Goal: Use online tool/utility: Utilize a website feature to perform a specific function

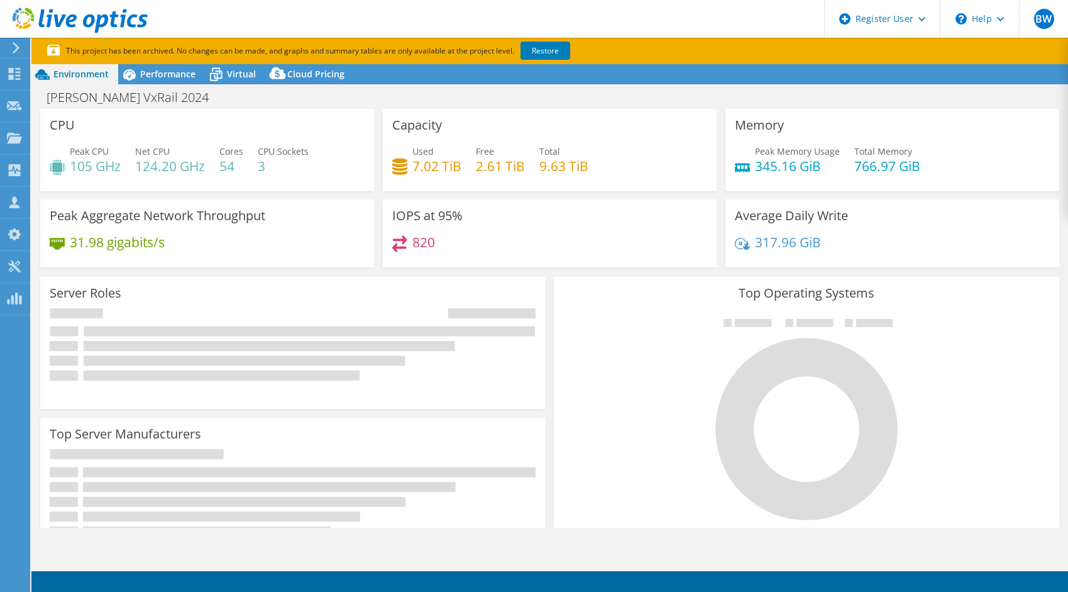
select select "USEast"
select select "USD"
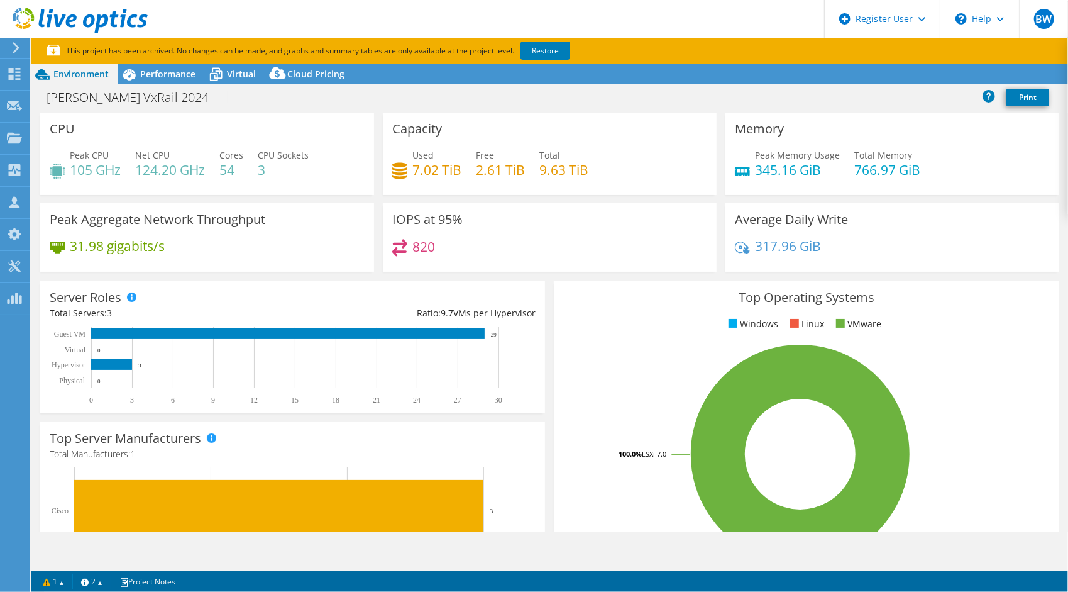
click at [11, 50] on div at bounding box center [14, 47] width 14 height 11
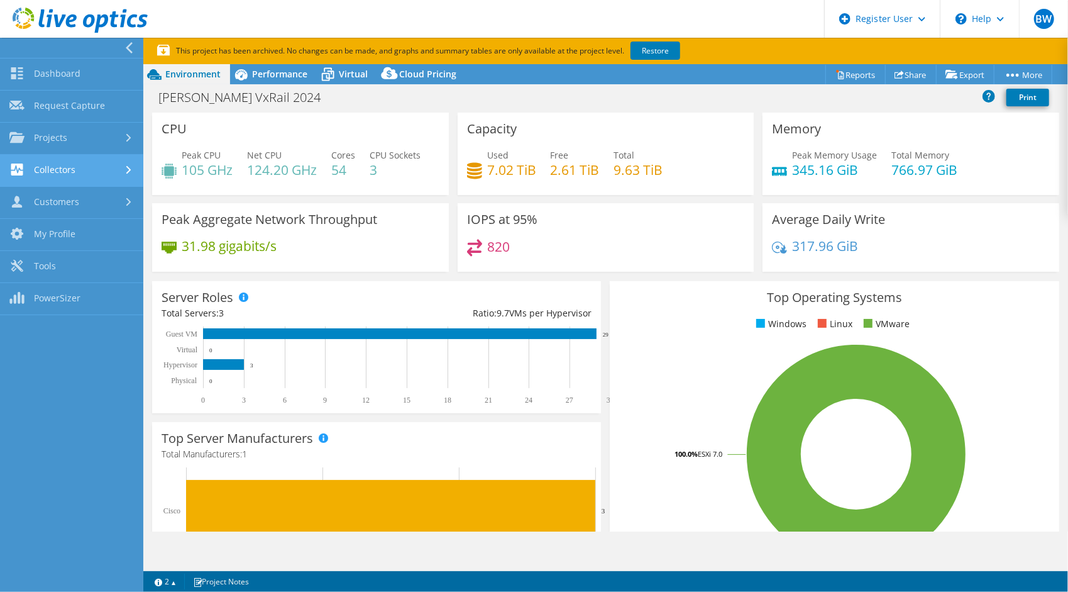
click at [101, 159] on link "Collectors" at bounding box center [71, 171] width 143 height 32
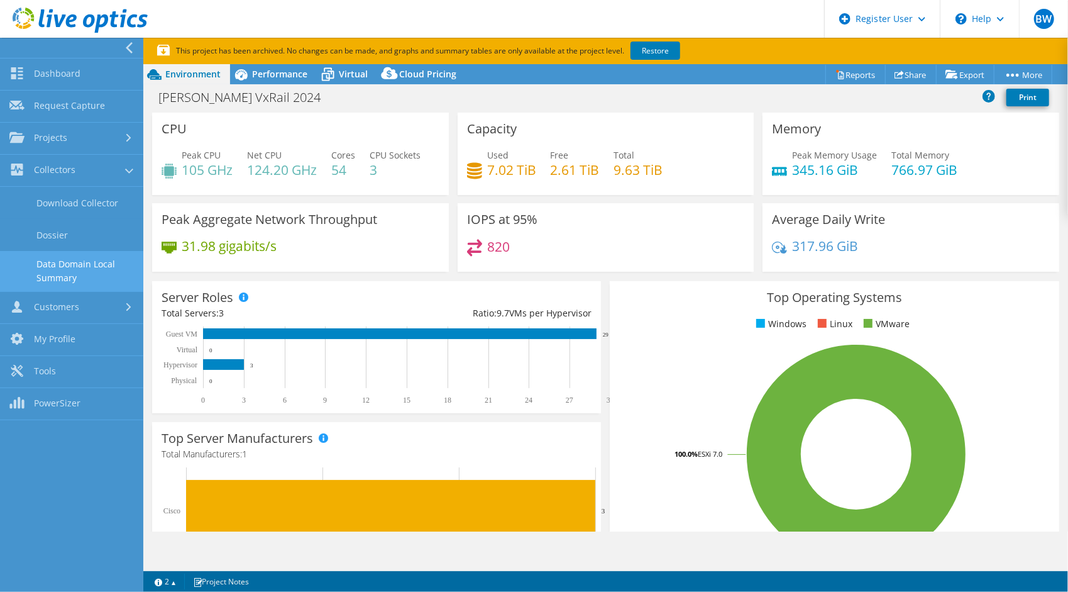
click at [97, 279] on link "Data Domain Local Summary" at bounding box center [71, 271] width 143 height 40
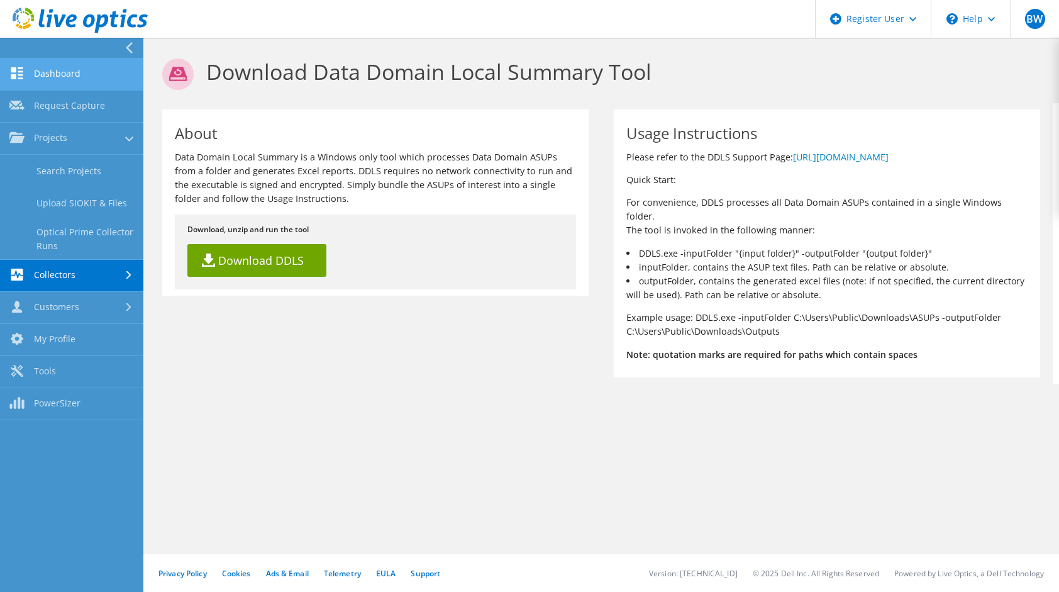
click at [77, 77] on link "Dashboard" at bounding box center [71, 74] width 143 height 32
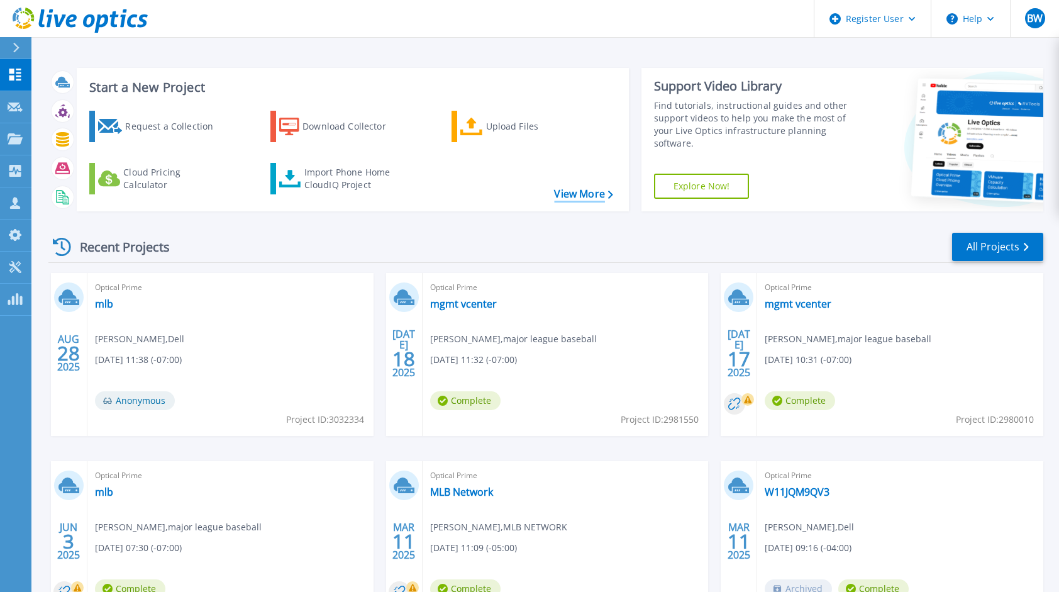
click at [577, 199] on link "View More" at bounding box center [583, 194] width 58 height 12
click at [15, 49] on icon at bounding box center [16, 48] width 7 height 10
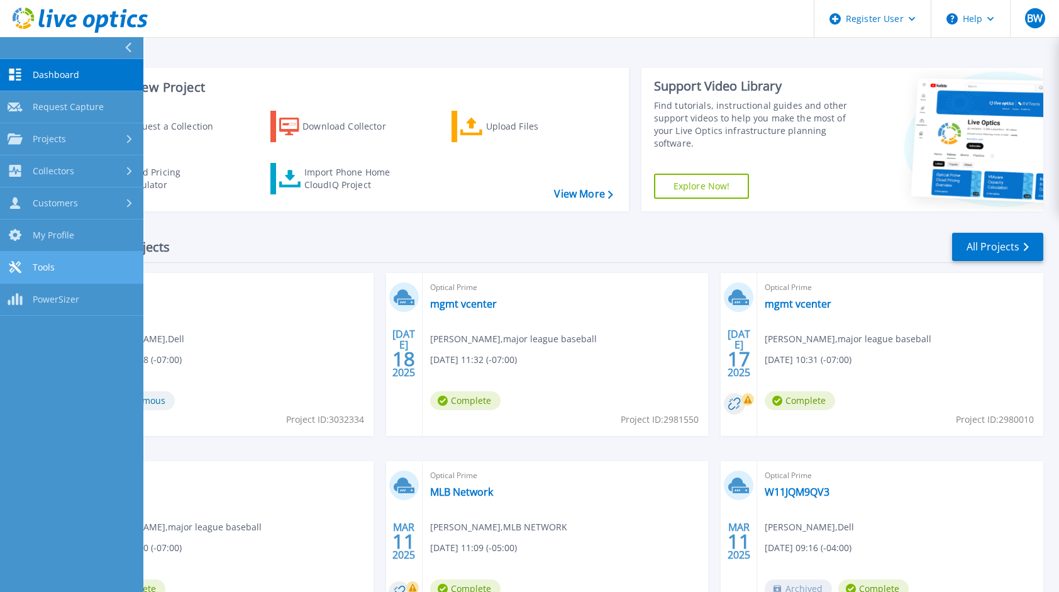
click at [80, 271] on link "Tools Tools" at bounding box center [71, 268] width 143 height 32
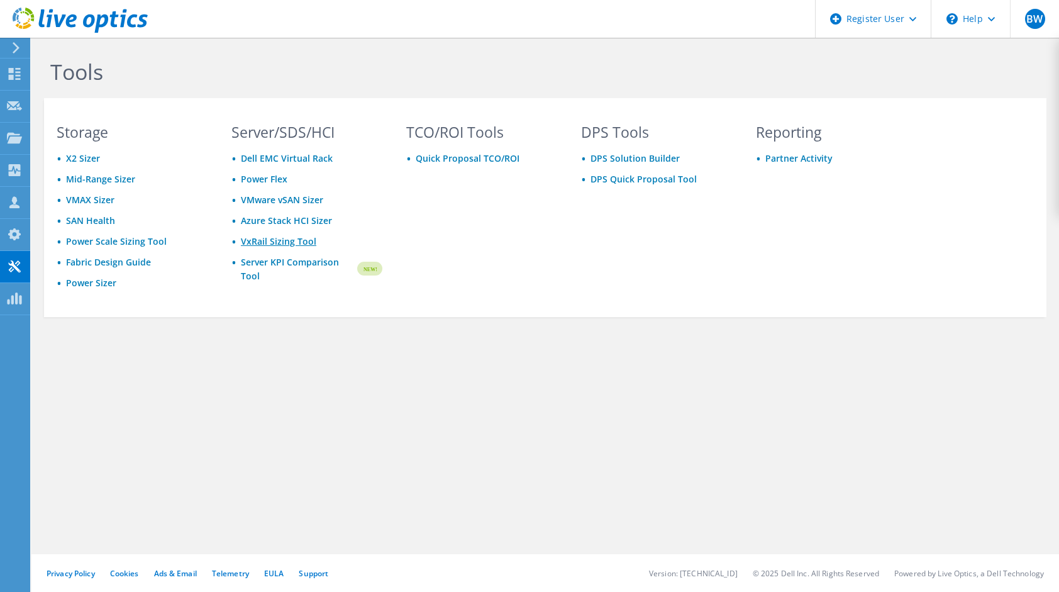
click at [299, 244] on link "VxRail Sizing Tool" at bounding box center [278, 241] width 75 height 12
click at [12, 47] on icon at bounding box center [15, 47] width 9 height 11
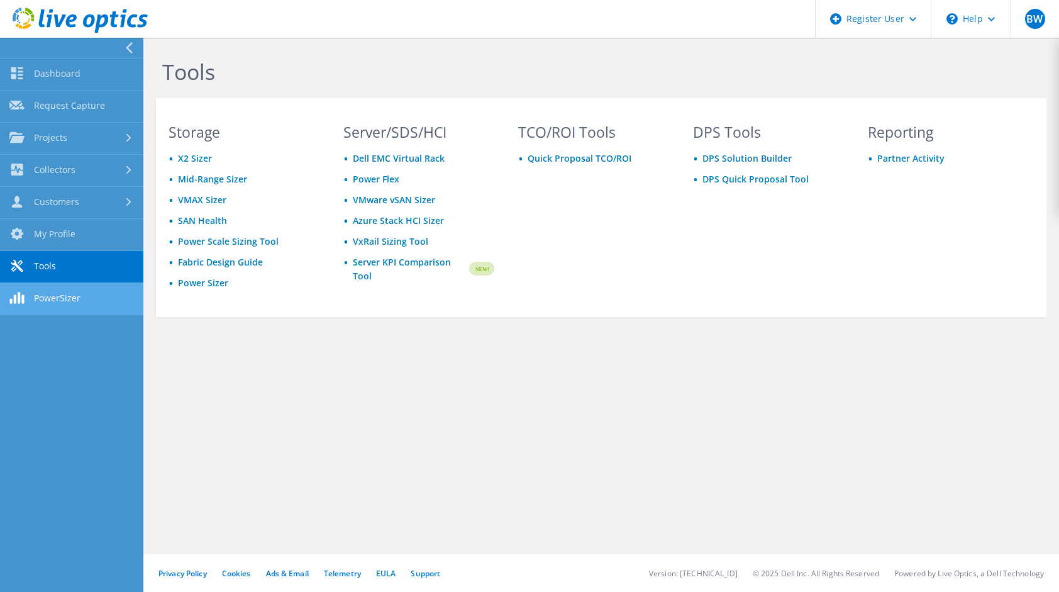
click at [82, 296] on link "PowerSizer" at bounding box center [71, 299] width 143 height 32
click at [201, 224] on link "SAN Health" at bounding box center [202, 220] width 49 height 12
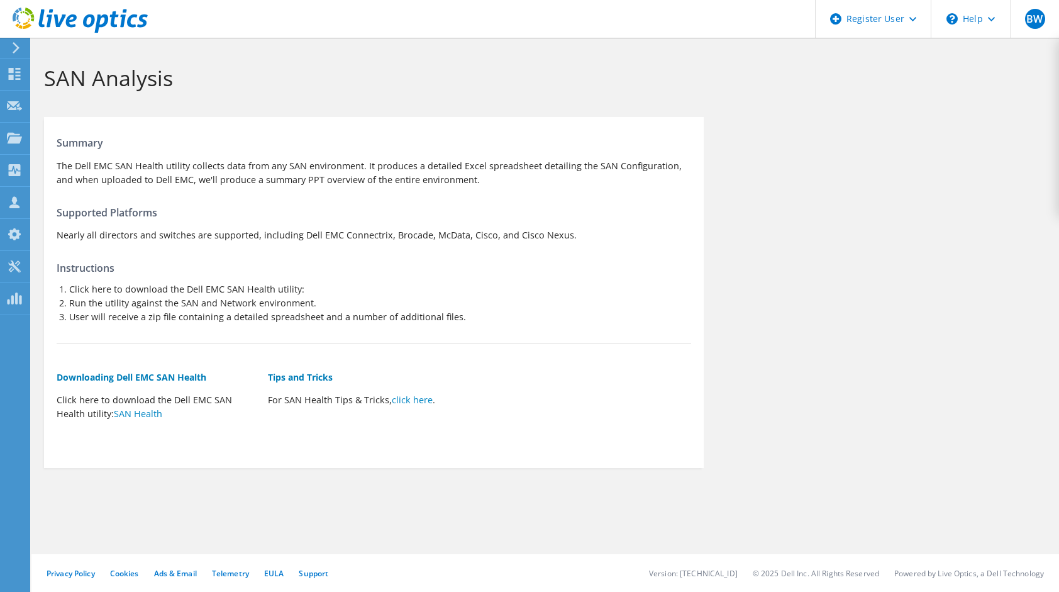
click at [16, 48] on icon at bounding box center [15, 47] width 9 height 11
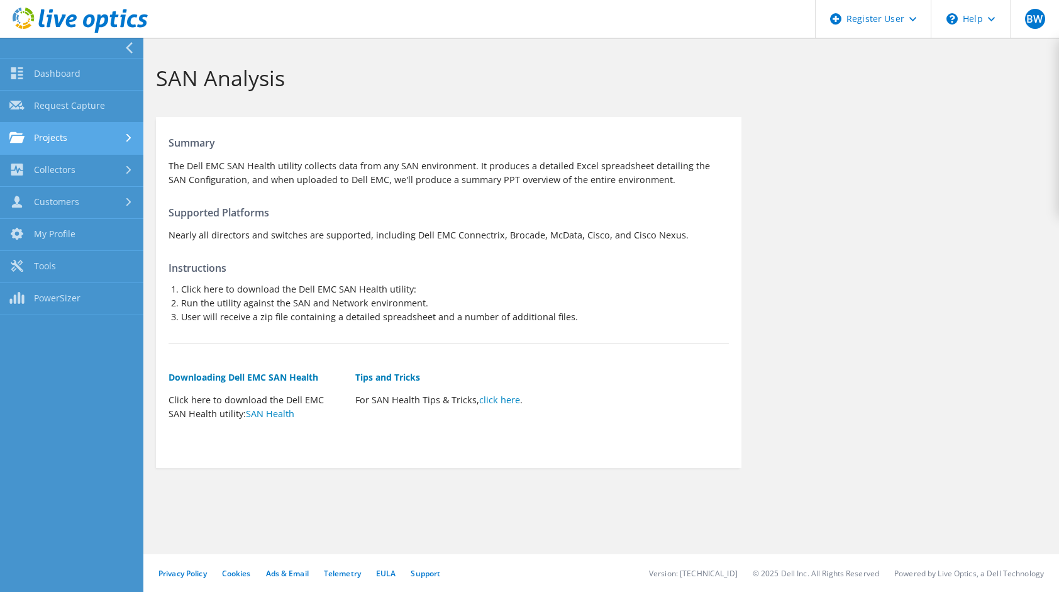
click at [84, 133] on link "Projects" at bounding box center [71, 139] width 143 height 32
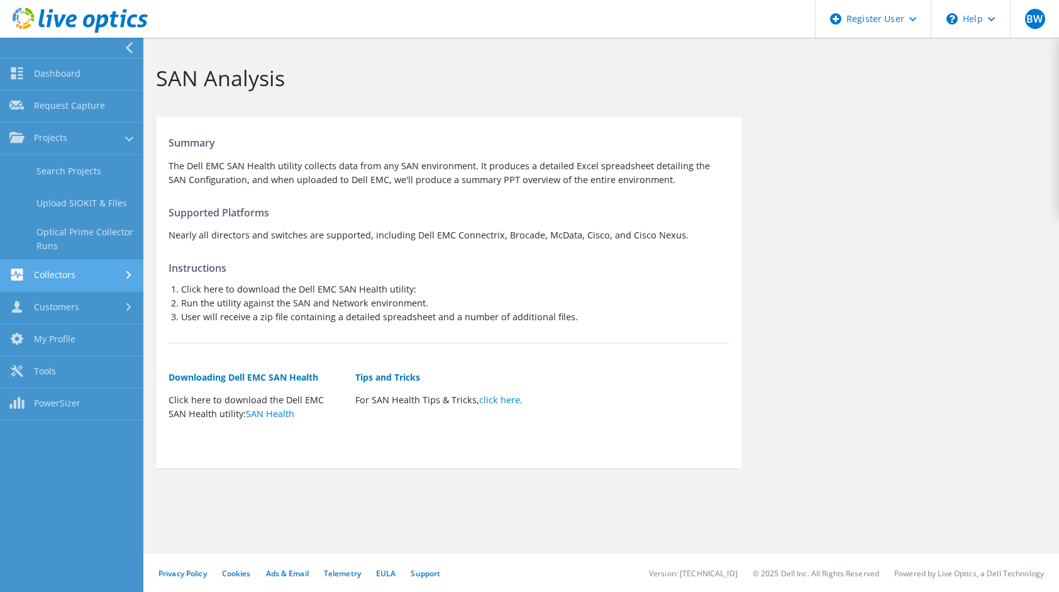
click at [96, 272] on link "Collectors" at bounding box center [71, 276] width 143 height 32
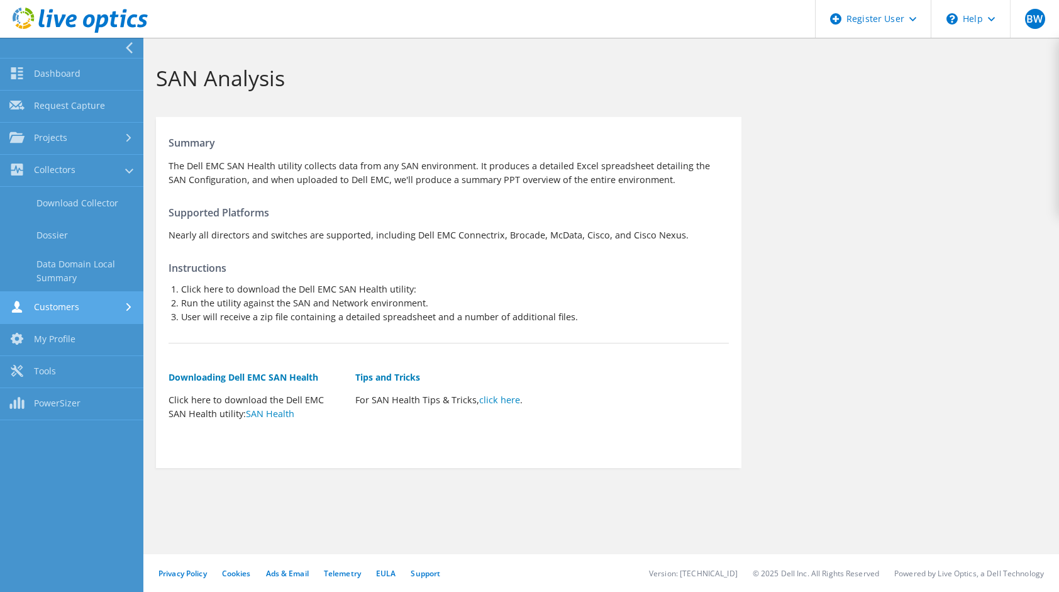
click at [83, 299] on link "Customers" at bounding box center [71, 308] width 143 height 32
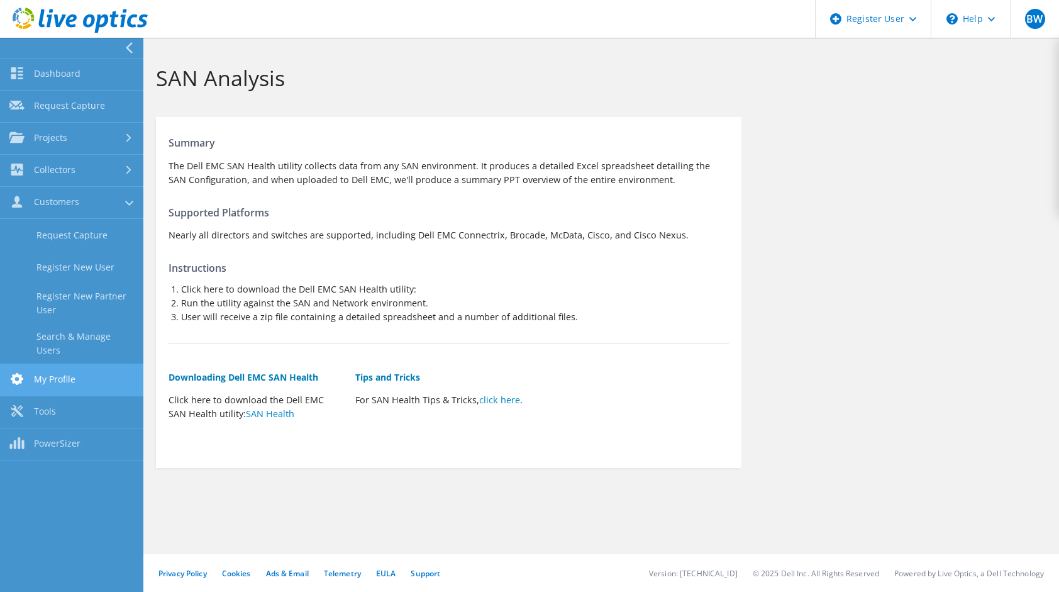
click at [92, 382] on link "My Profile" at bounding box center [71, 380] width 143 height 32
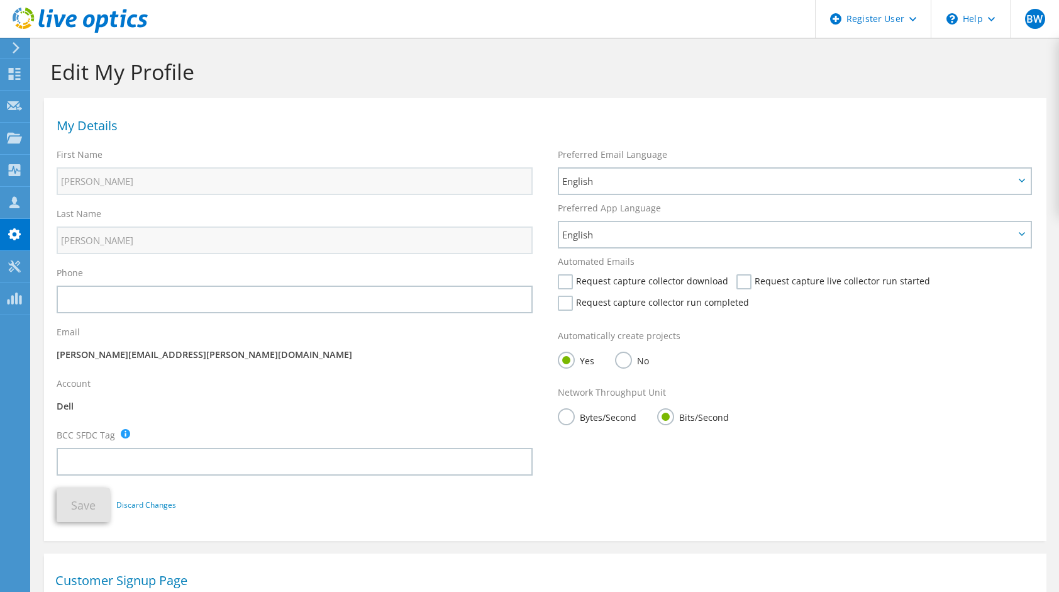
click at [19, 51] on icon at bounding box center [15, 47] width 9 height 11
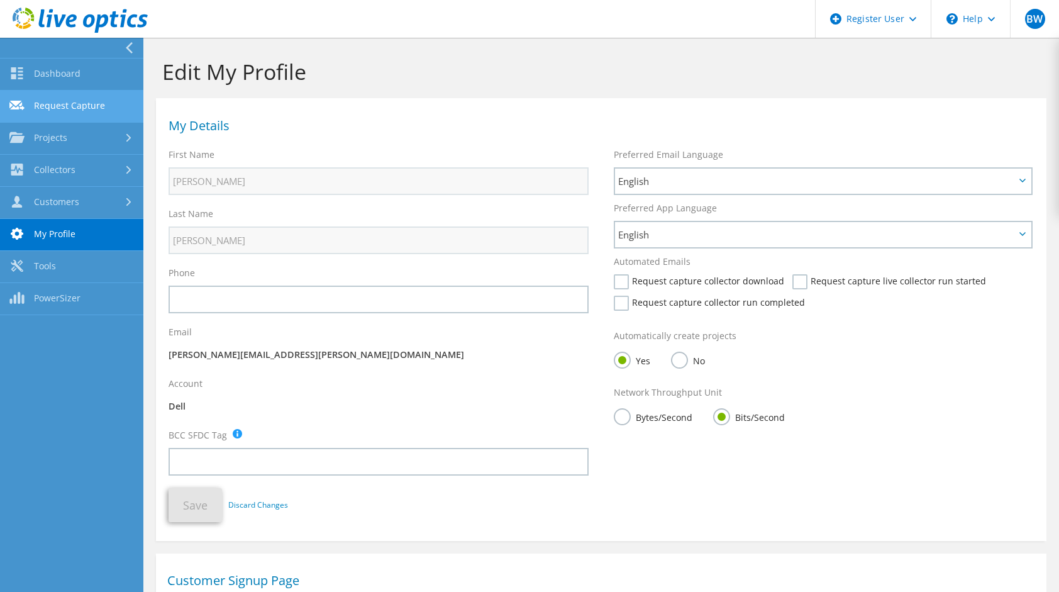
click at [77, 114] on link "Request Capture" at bounding box center [71, 107] width 143 height 32
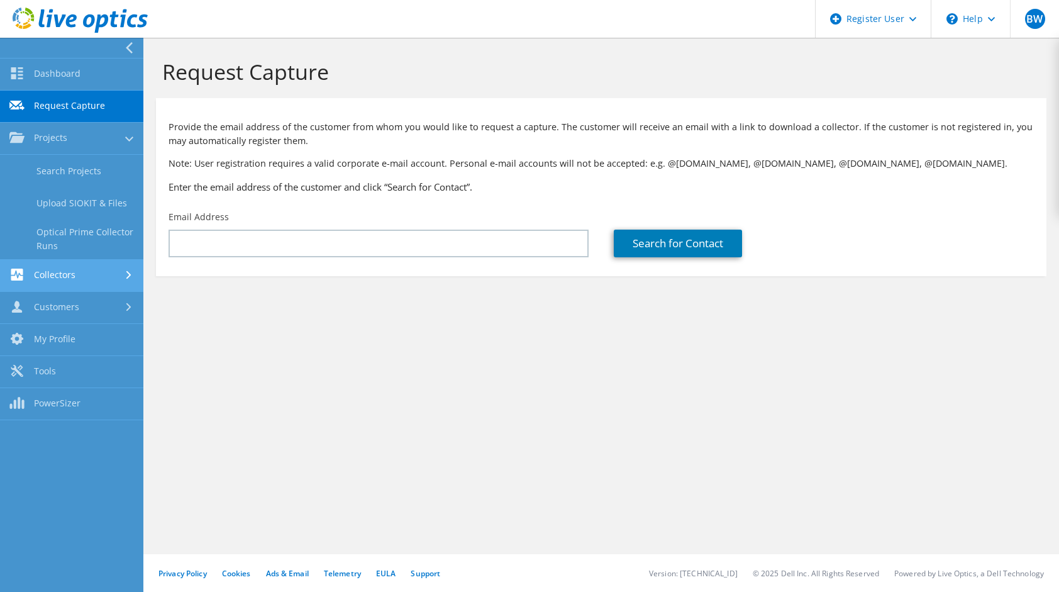
click at [70, 279] on link "Collectors" at bounding box center [71, 276] width 143 height 32
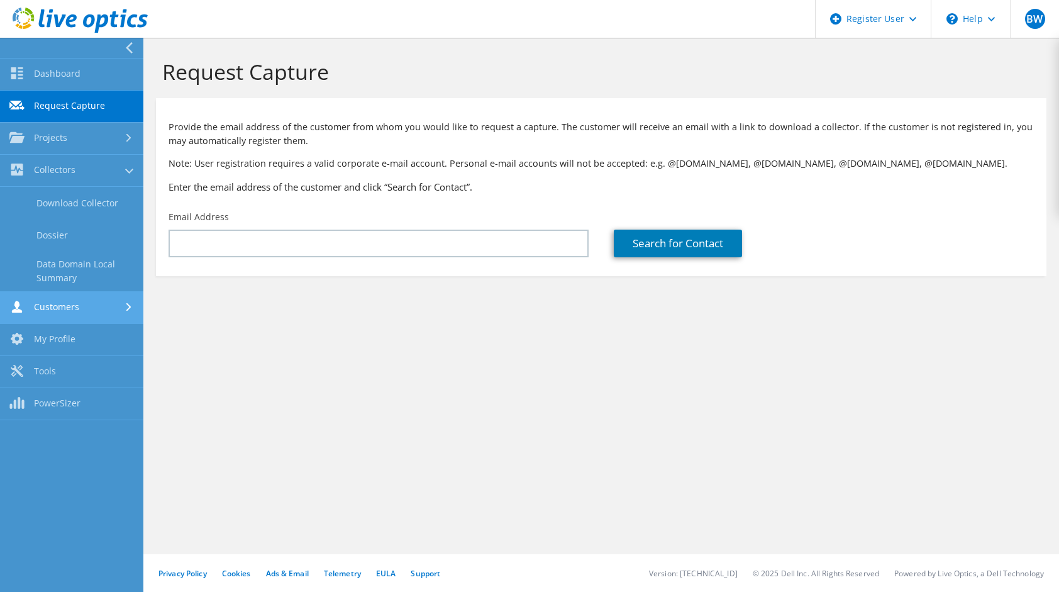
click at [70, 311] on link "Customers" at bounding box center [71, 308] width 143 height 32
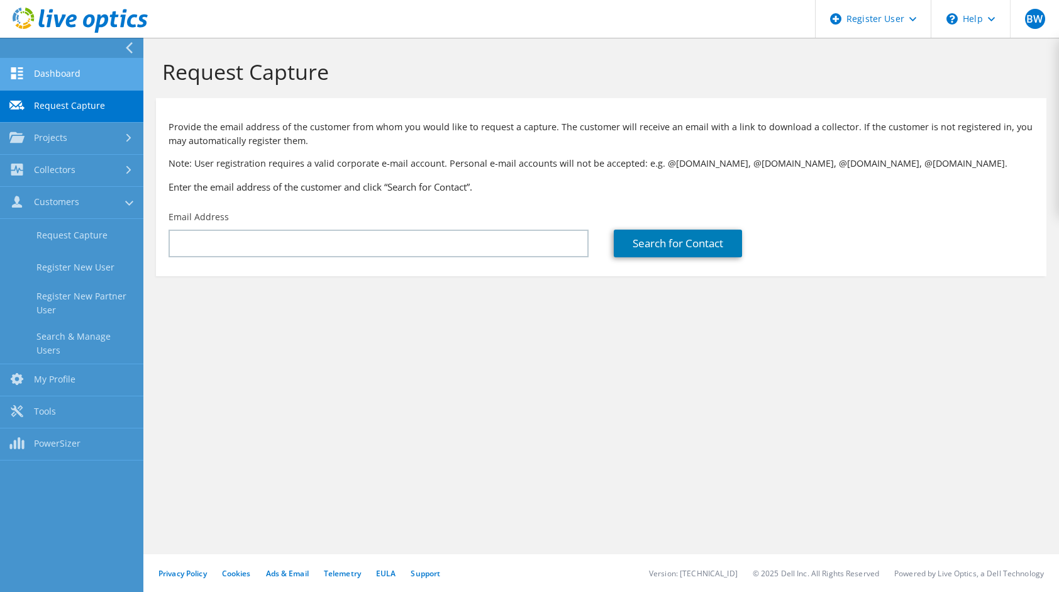
click at [78, 77] on link "Dashboard" at bounding box center [71, 74] width 143 height 32
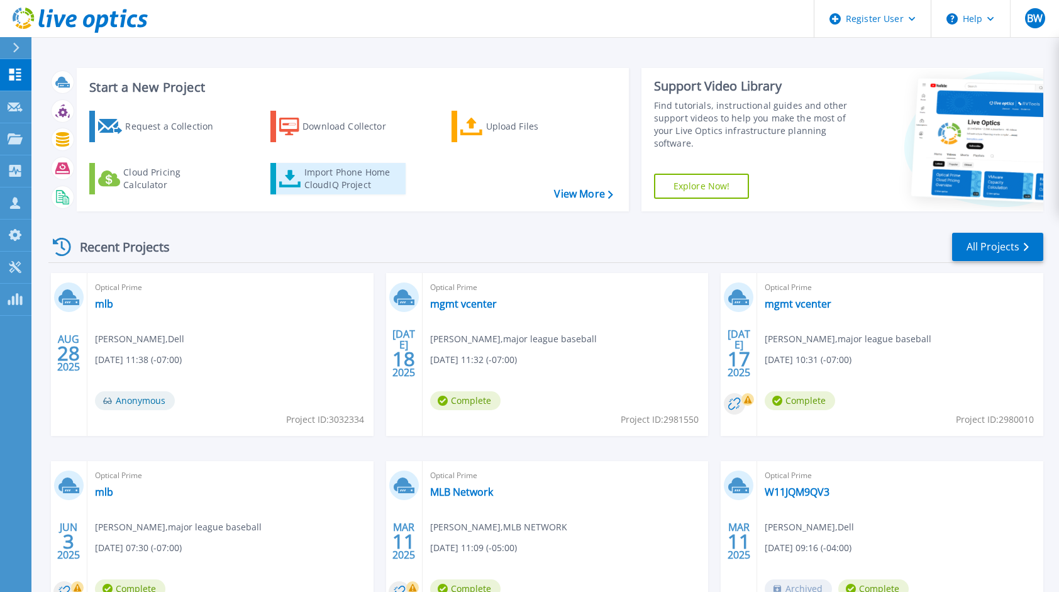
click at [351, 187] on div "Import Phone Home CloudIQ Project" at bounding box center [353, 178] width 98 height 25
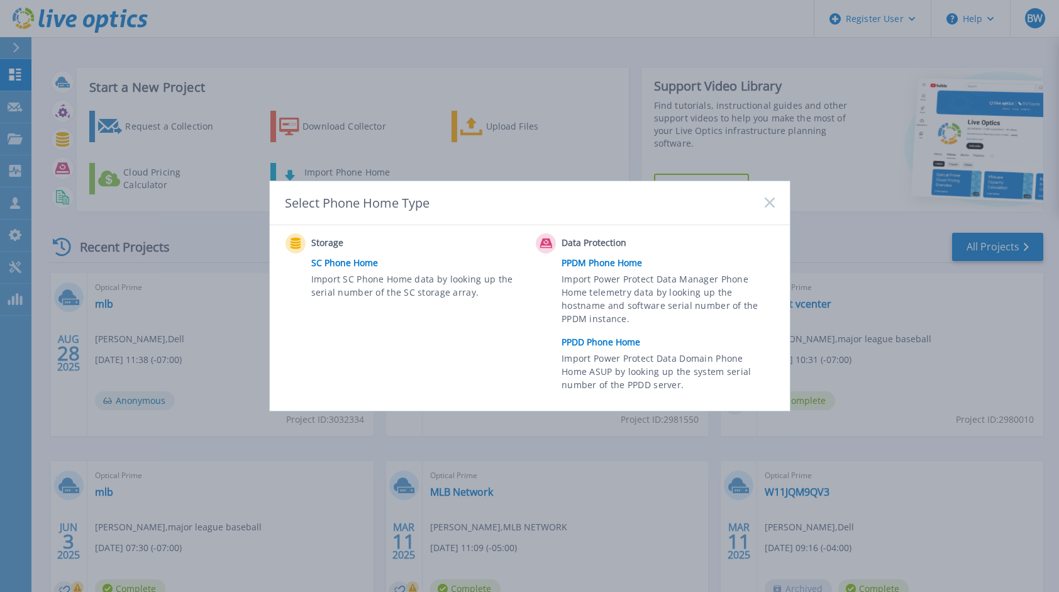
click at [765, 198] on rect at bounding box center [769, 202] width 11 height 11
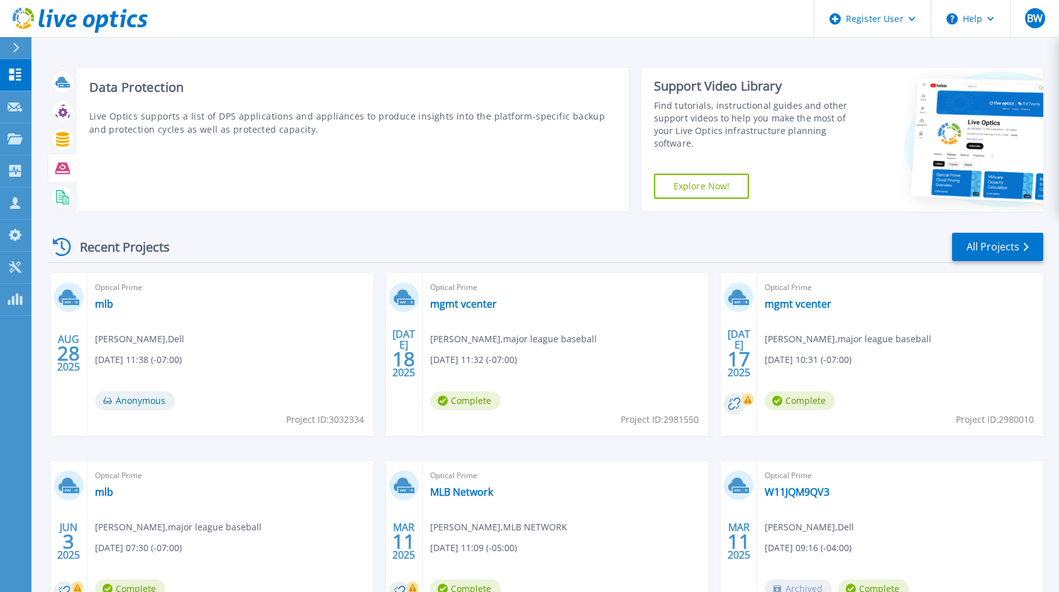
click at [67, 156] on div at bounding box center [62, 168] width 28 height 29
click at [59, 167] on icon at bounding box center [62, 167] width 14 height 11
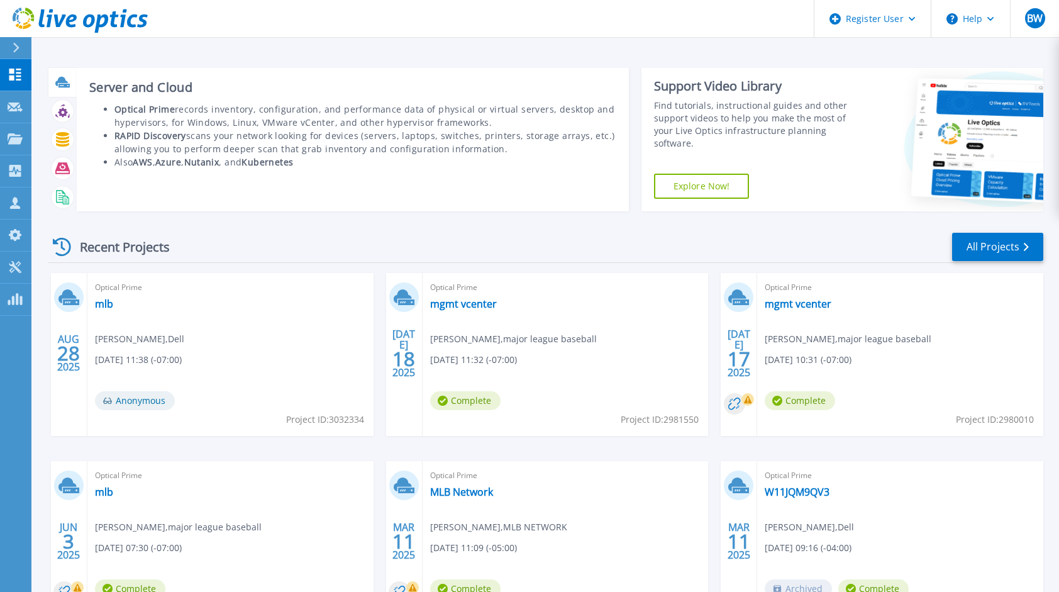
click at [111, 88] on h3 "Server and Cloud" at bounding box center [352, 87] width 527 height 14
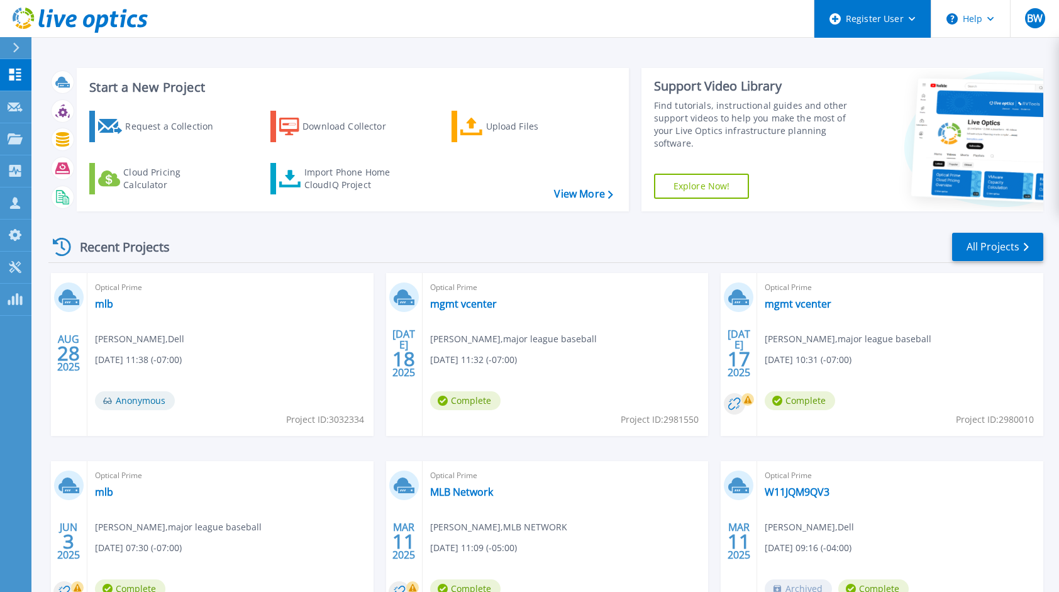
click at [888, 23] on div "Register User" at bounding box center [872, 19] width 116 height 38
click at [961, 26] on button "Help" at bounding box center [970, 19] width 79 height 38
click at [11, 47] on div at bounding box center [21, 47] width 20 height 21
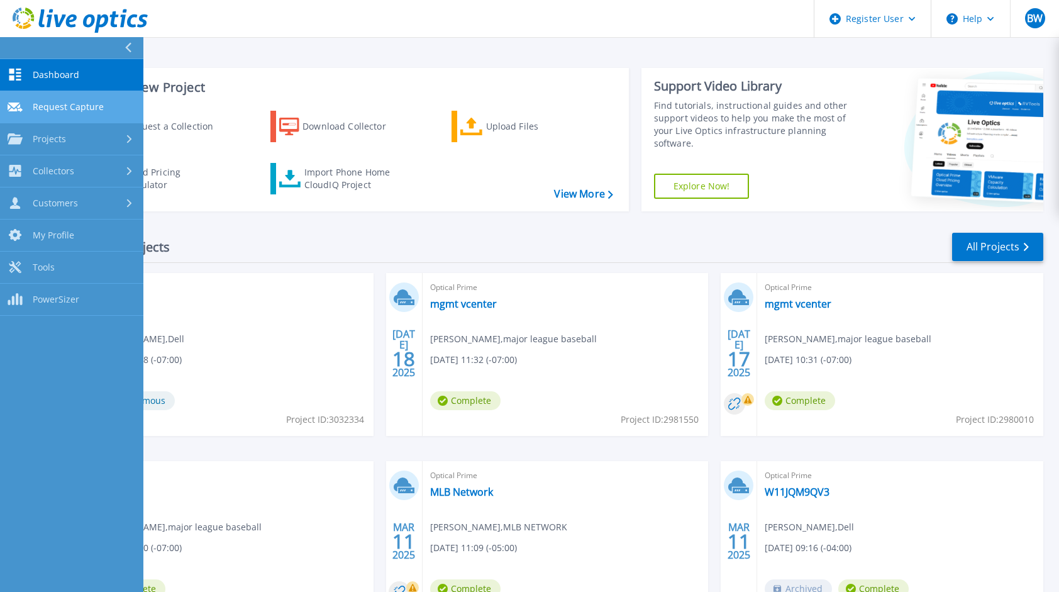
click at [57, 112] on span "Request Capture" at bounding box center [68, 106] width 71 height 11
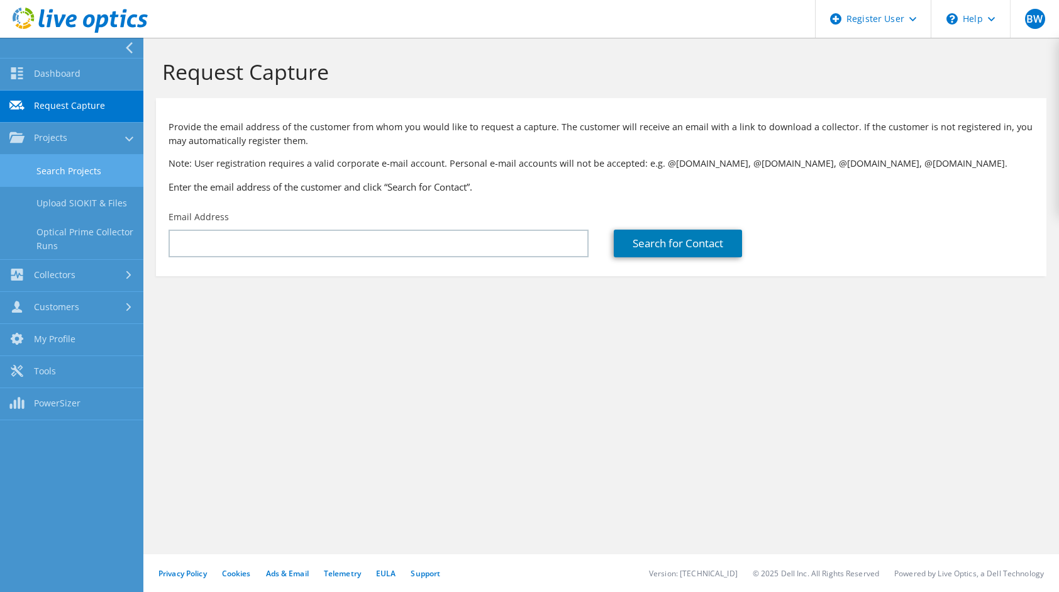
click at [47, 165] on link "Search Projects" at bounding box center [71, 171] width 143 height 32
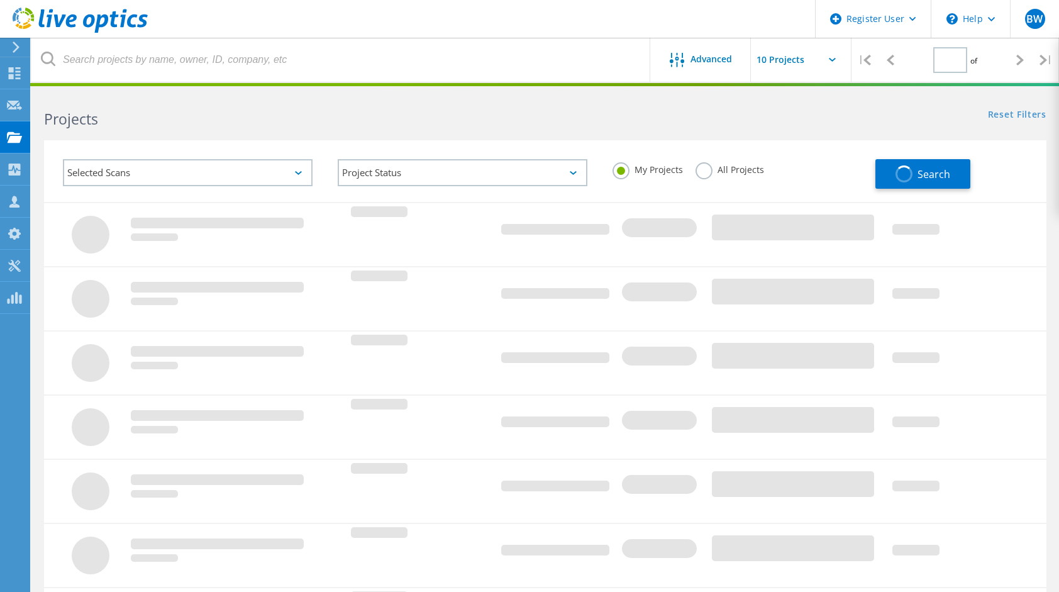
type input "1"
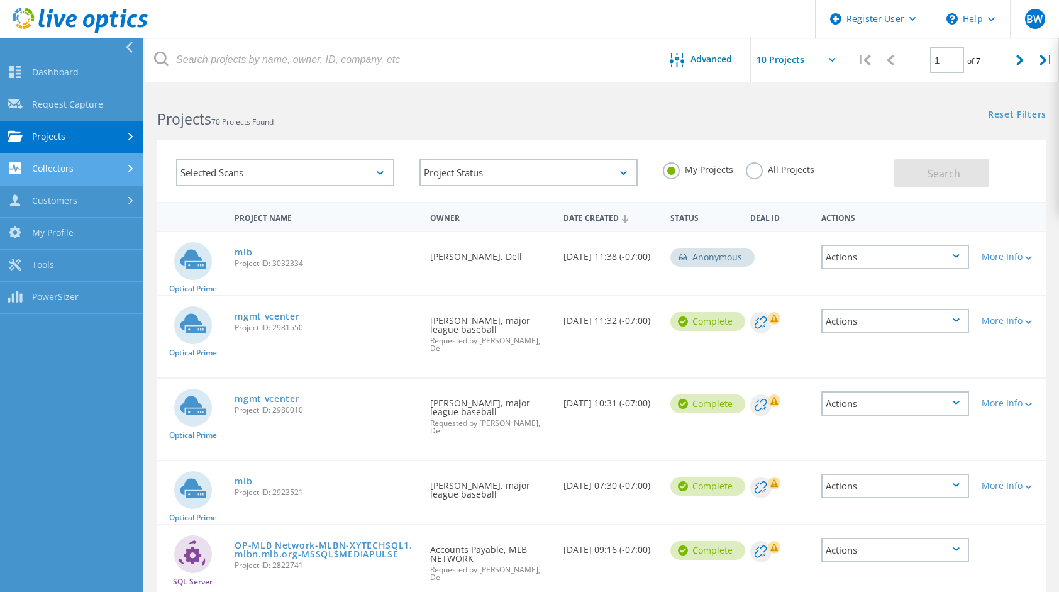
click at [91, 173] on link "Collectors" at bounding box center [71, 169] width 143 height 32
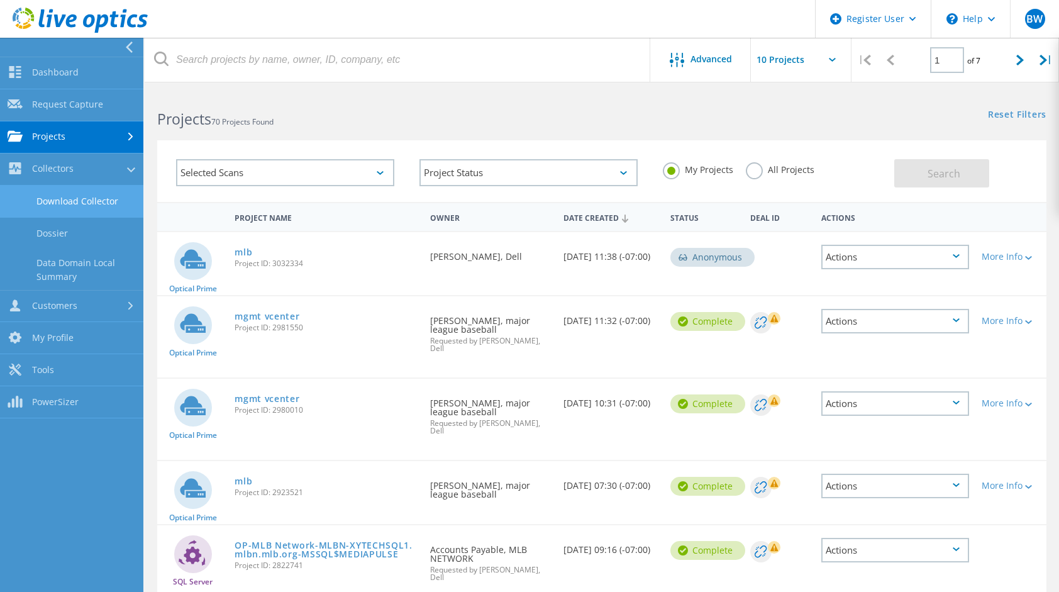
click at [95, 213] on link "Download Collector" at bounding box center [71, 202] width 143 height 32
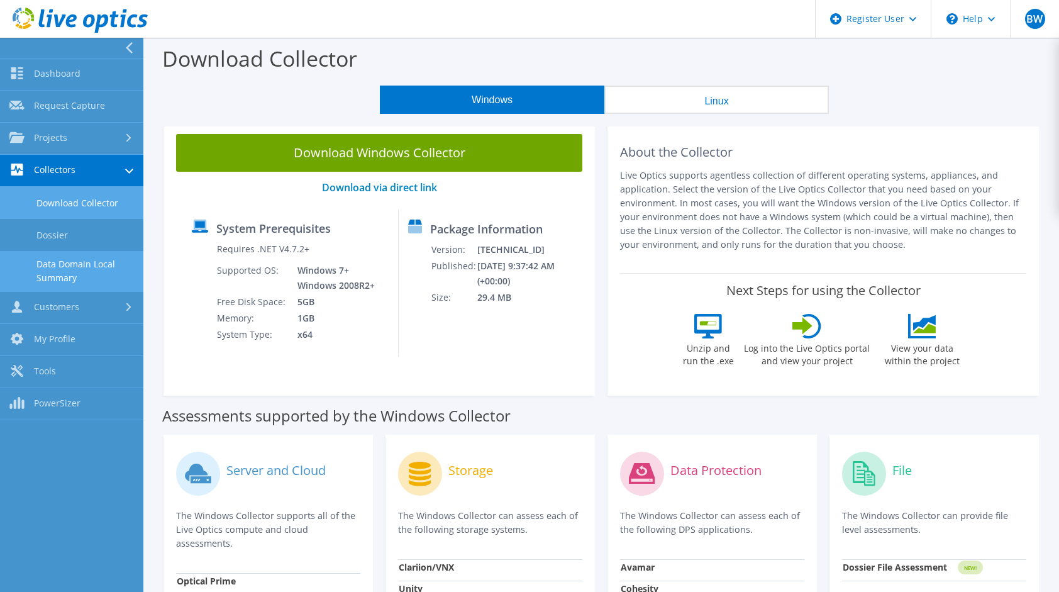
click at [71, 263] on link "Data Domain Local Summary" at bounding box center [71, 271] width 143 height 40
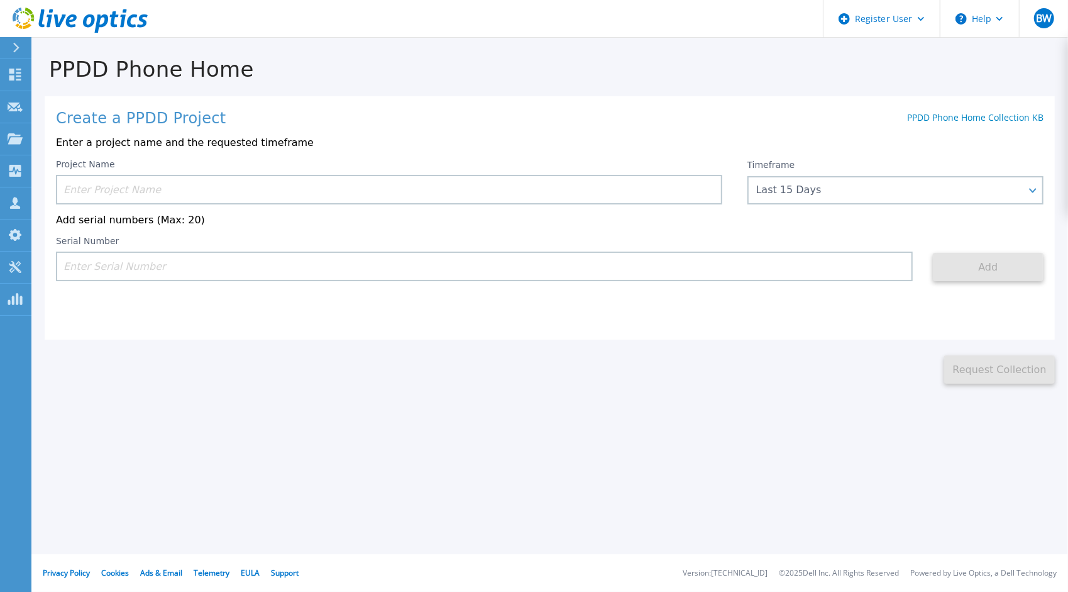
click at [15, 52] on icon at bounding box center [16, 48] width 7 height 10
click at [435, 101] on div "Create a PPDD Project PPDD Phone Home Collection KB Enter a project name and th…" at bounding box center [550, 217] width 1011 height 243
click at [143, 192] on input at bounding box center [389, 190] width 667 height 30
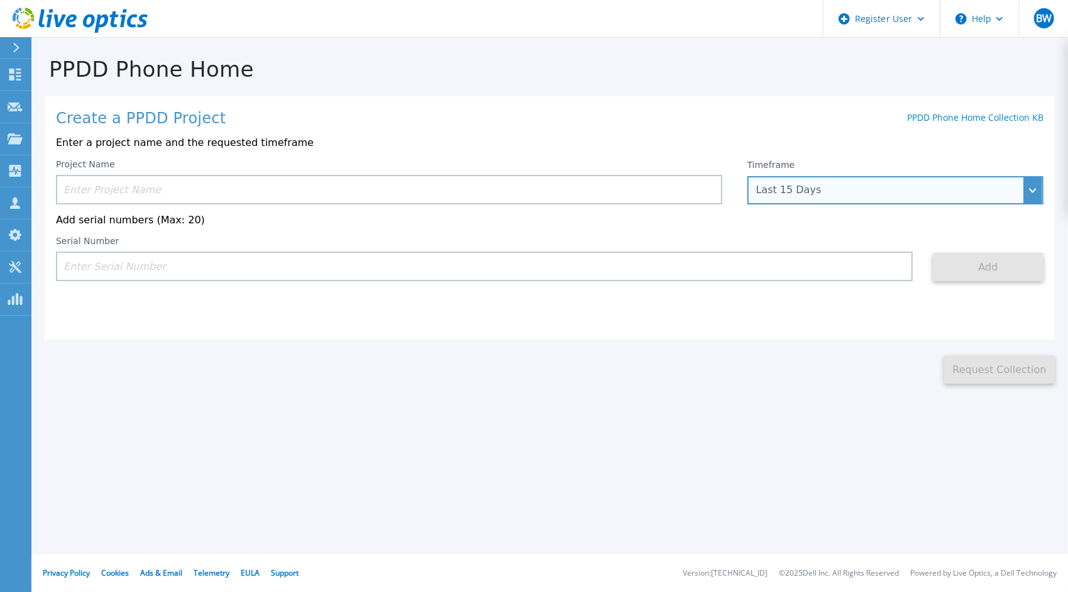
click at [773, 196] on div "Last 15 Days" at bounding box center [896, 190] width 296 height 28
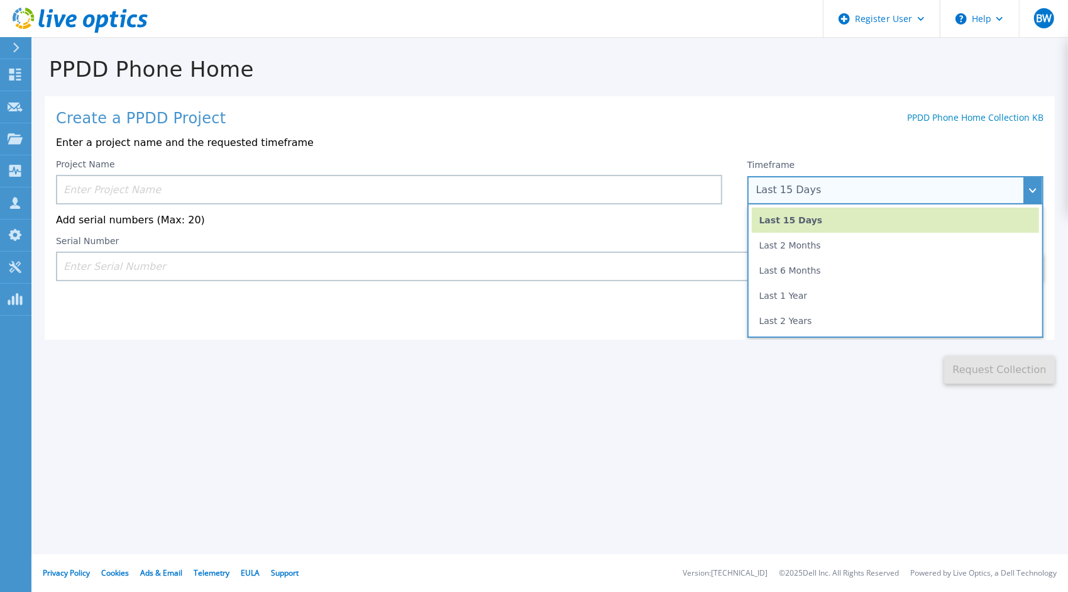
click at [854, 218] on li "Last 15 Days" at bounding box center [895, 220] width 287 height 25
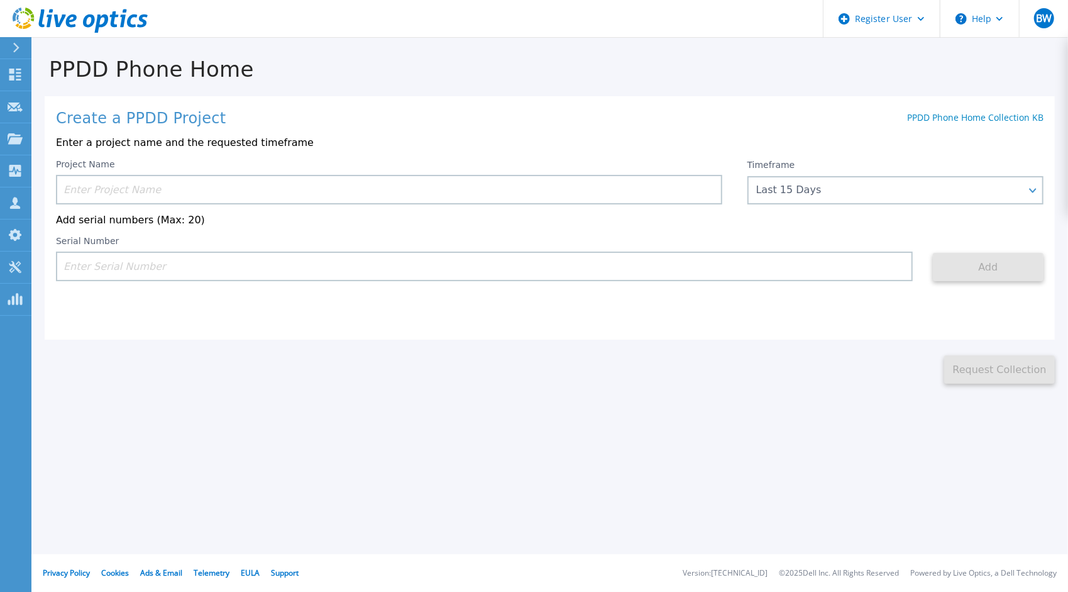
click at [209, 425] on div "PPDD Phone Home Create a PPDD Project PPDD Phone Home Collection KB Enter a pro…" at bounding box center [534, 296] width 1068 height 592
click at [175, 314] on div "Create a PPDD Project PPDD Phone Home Collection KB Enter a project name and th…" at bounding box center [550, 217] width 1011 height 243
click at [182, 320] on div "Create a PPDD Project PPDD Phone Home Collection KB Enter a project name and th…" at bounding box center [550, 217] width 1011 height 243
